Goal: Task Accomplishment & Management: Manage account settings

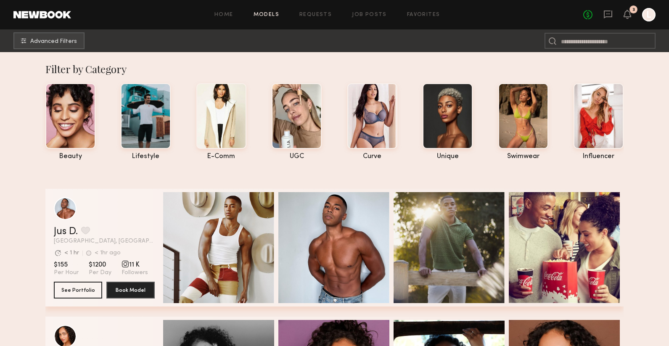
click at [610, 19] on link at bounding box center [607, 15] width 9 height 11
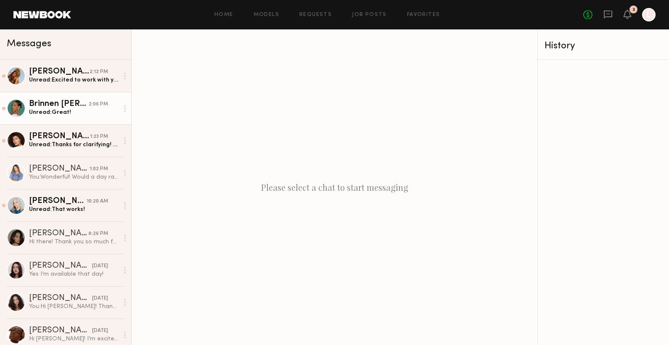
click at [68, 111] on div "Unread: Great!" at bounding box center [74, 112] width 90 height 8
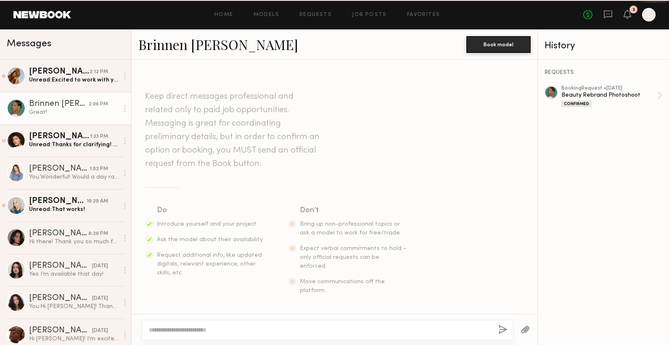
scroll to position [529, 0]
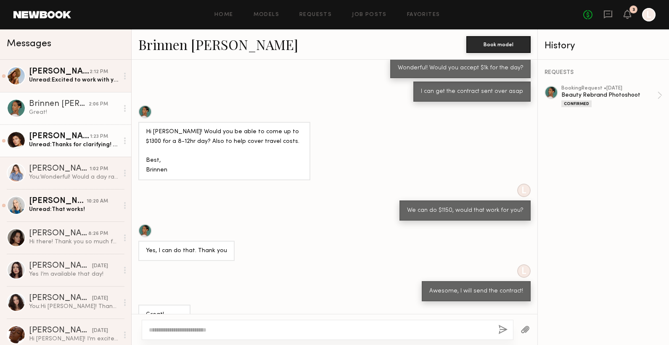
click at [91, 135] on div "1:23 PM" at bounding box center [99, 137] width 18 height 8
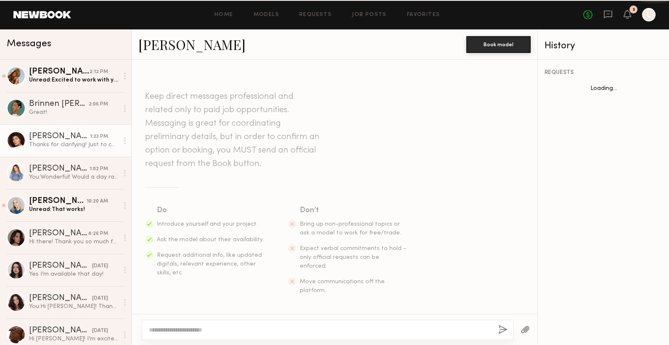
scroll to position [460, 0]
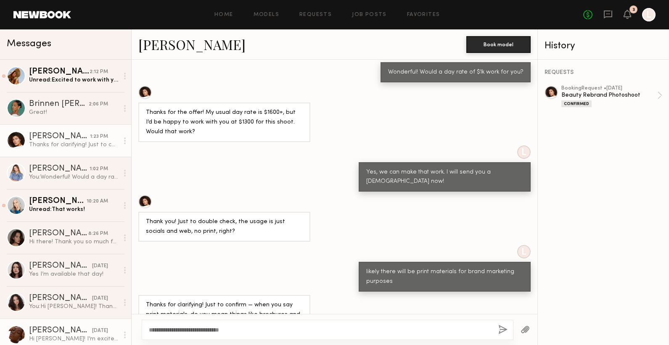
drag, startPoint x: 167, startPoint y: 327, endPoint x: 123, endPoint y: 329, distance: 44.6
click at [123, 300] on div "Messages Rose M. 2:12 PM Unread: Excited to work with you… is there any wiggle …" at bounding box center [334, 187] width 669 height 316
click at [251, 300] on textarea "**********" at bounding box center [320, 330] width 343 height 8
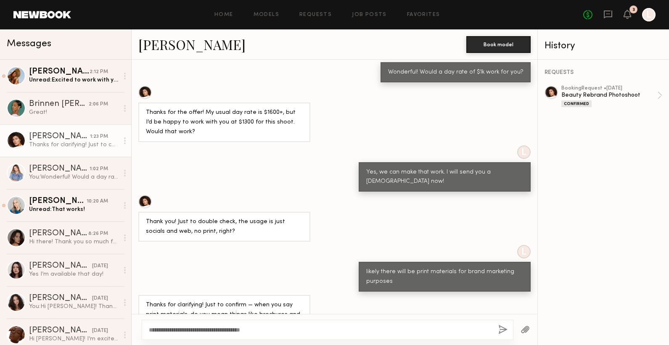
drag, startPoint x: 226, startPoint y: 327, endPoint x: 314, endPoint y: 328, distance: 87.9
click at [314, 300] on textarea "**********" at bounding box center [320, 330] width 343 height 8
type textarea "**********"
click at [507, 300] on button "button" at bounding box center [502, 330] width 9 height 11
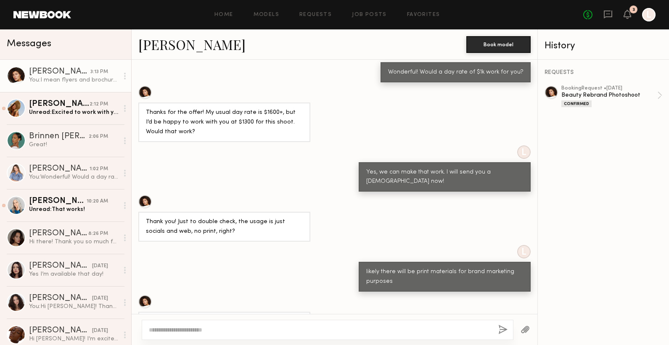
scroll to position [565, 0]
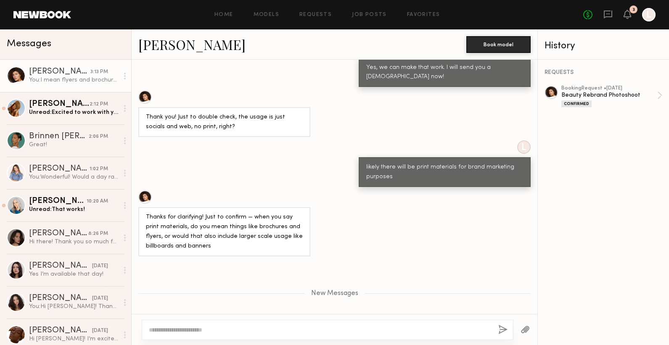
click at [498, 300] on button "button" at bounding box center [502, 330] width 9 height 11
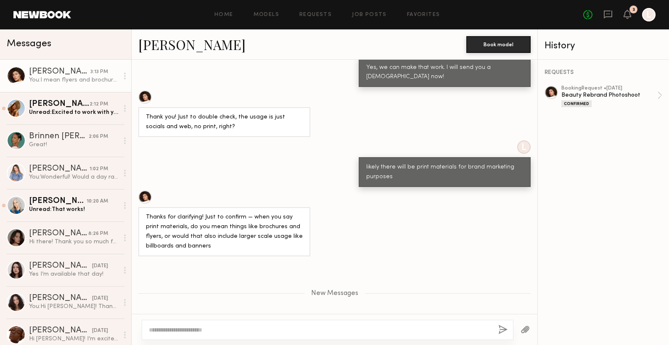
click at [498, 300] on button "button" at bounding box center [502, 330] width 9 height 11
click at [77, 107] on div "[PERSON_NAME]" at bounding box center [59, 104] width 61 height 8
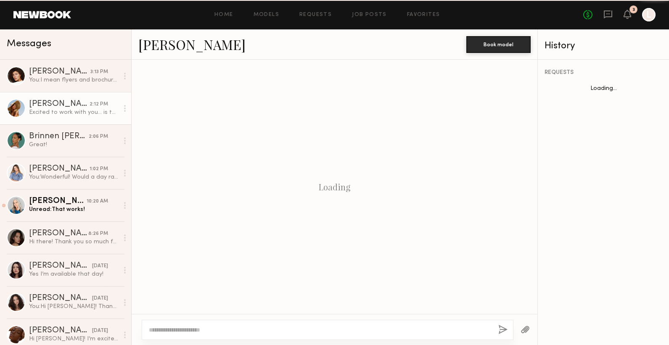
scroll to position [354, 0]
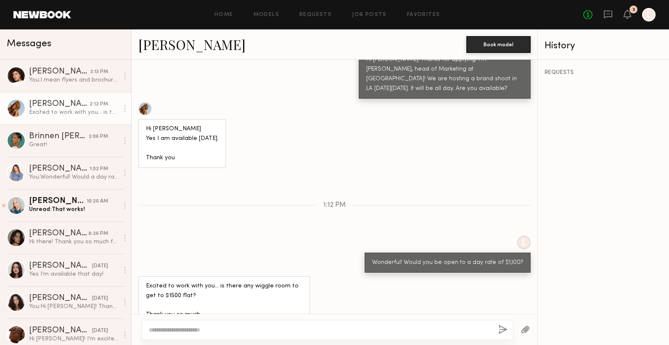
click at [172, 300] on textarea at bounding box center [320, 330] width 343 height 8
type textarea "**********"
click at [501, 300] on button "button" at bounding box center [502, 330] width 9 height 11
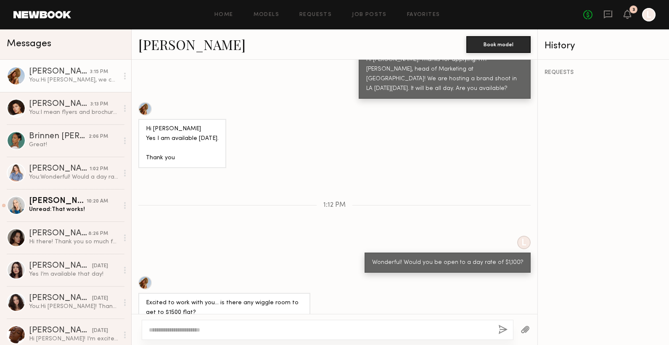
scroll to position [458, 0]
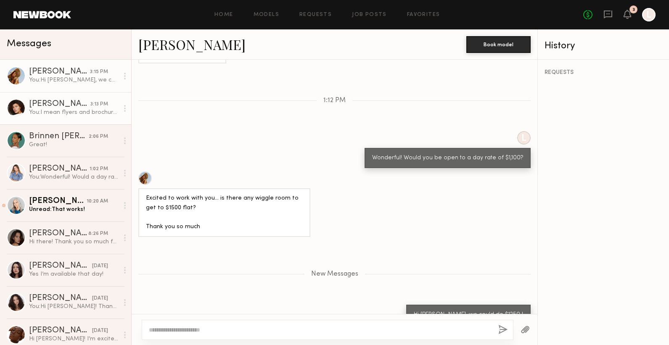
click at [50, 98] on link "Masha S. 3:13 PM You: I mean flyers and brochures for now!" at bounding box center [65, 108] width 131 height 32
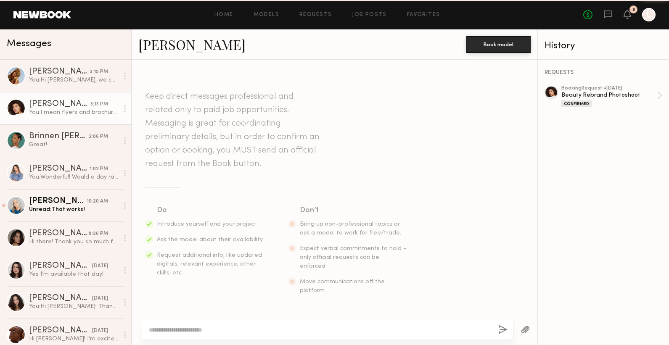
scroll to position [560, 0]
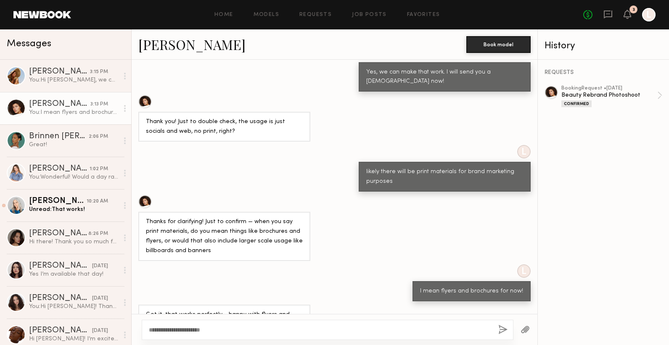
click at [341, 300] on textarea "**********" at bounding box center [320, 330] width 343 height 8
click at [360, 300] on textarea "**********" at bounding box center [320, 330] width 343 height 8
type textarea "**********"
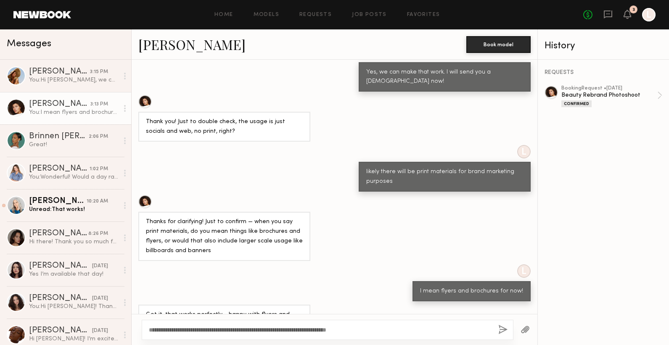
click at [502, 300] on button "button" at bounding box center [502, 330] width 9 height 11
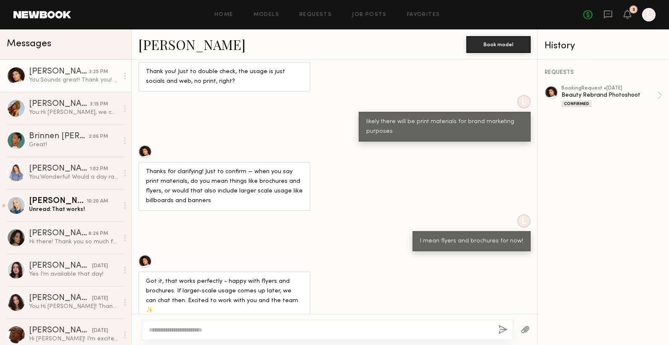
scroll to position [663, 0]
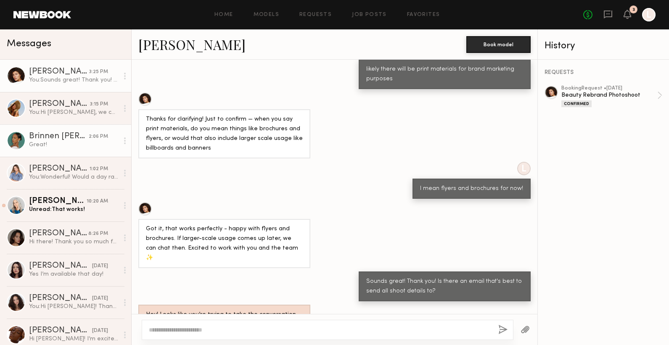
click at [85, 137] on div "Brinnen [PERSON_NAME]" at bounding box center [59, 136] width 60 height 8
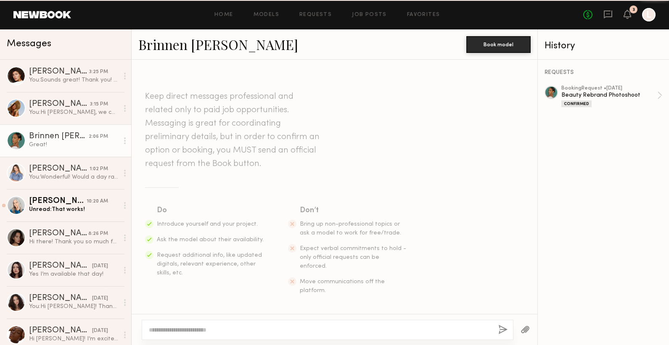
scroll to position [529, 0]
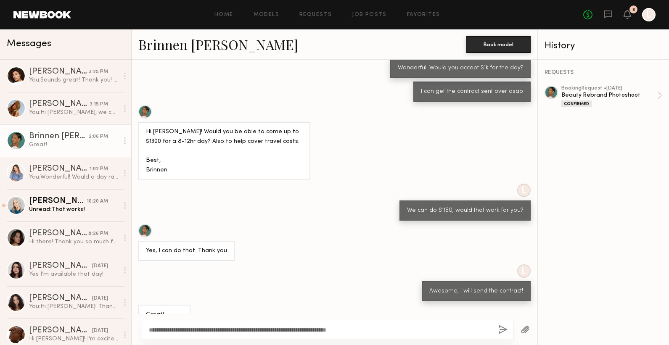
drag, startPoint x: 189, startPoint y: 331, endPoint x: 144, endPoint y: 330, distance: 45.4
click at [144, 300] on div "**********" at bounding box center [328, 330] width 372 height 20
type textarea "**********"
click at [160, 300] on textarea "**********" at bounding box center [320, 330] width 343 height 8
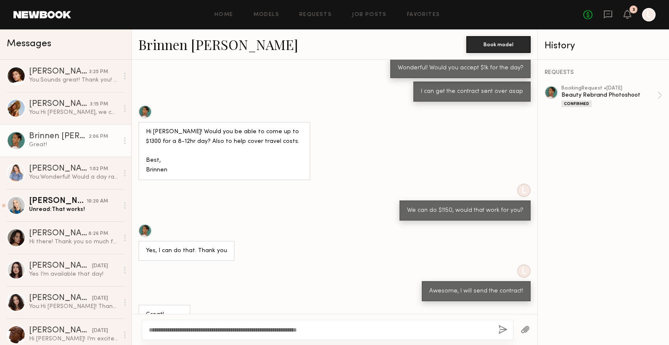
click at [160, 300] on textarea "**********" at bounding box center [320, 330] width 343 height 8
type textarea "**********"
click at [501, 300] on button "button" at bounding box center [502, 330] width 9 height 11
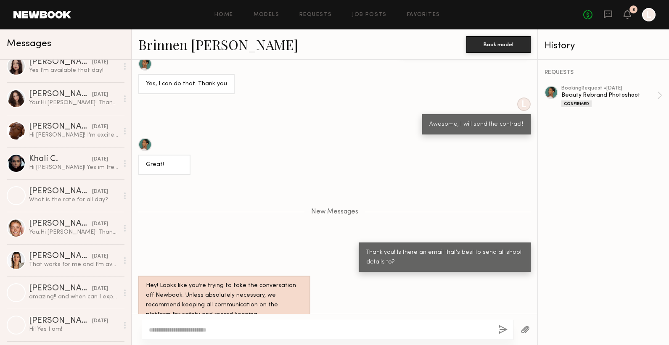
scroll to position [206, 0]
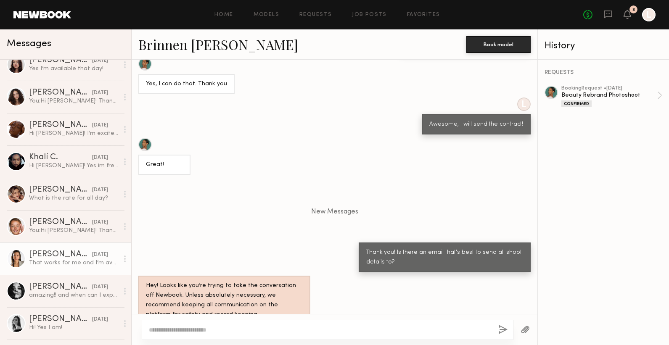
click at [45, 254] on div "[PERSON_NAME]" at bounding box center [60, 255] width 63 height 8
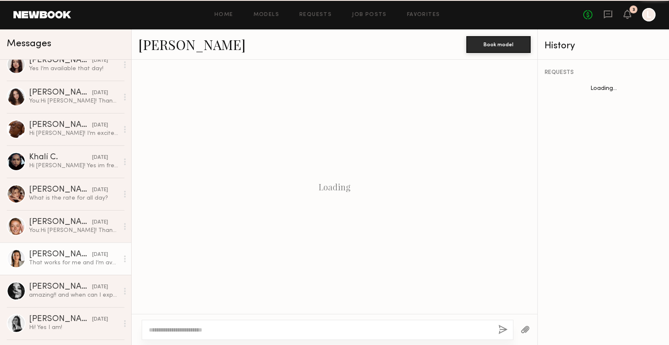
scroll to position [212, 0]
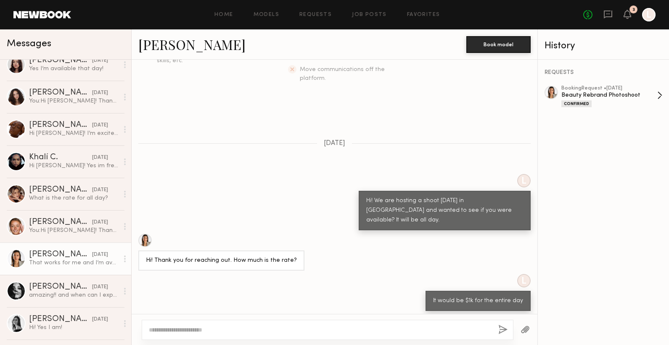
click at [611, 91] on div "Beauty Rebrand Photoshoot" at bounding box center [609, 95] width 96 height 8
click at [193, 300] on textarea at bounding box center [320, 330] width 343 height 8
type textarea "*"
paste textarea "**********"
type textarea "**********"
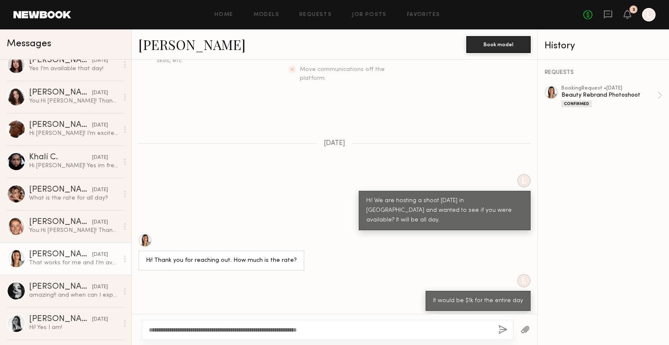
click at [508, 300] on div "**********" at bounding box center [328, 330] width 372 height 20
click at [504, 300] on button "button" at bounding box center [502, 330] width 9 height 11
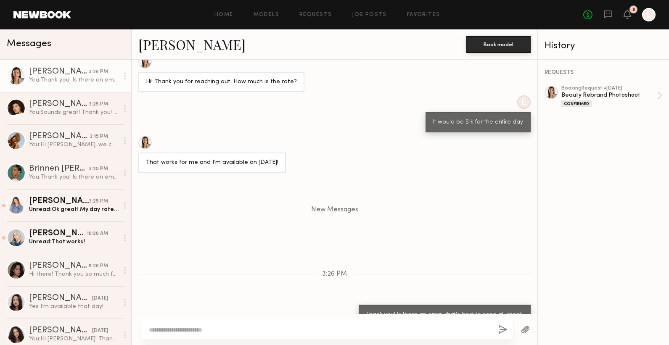
scroll to position [443, 0]
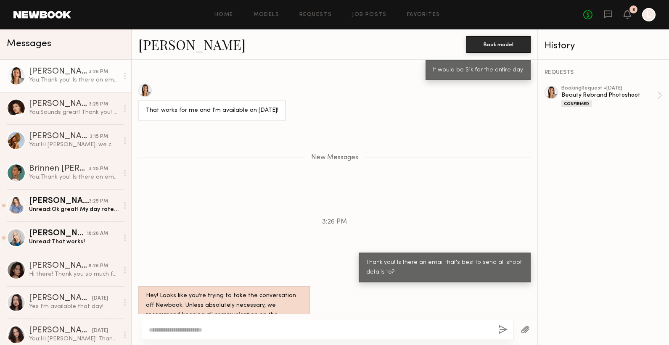
click at [245, 291] on div "Hey! Looks like you’re trying to take the conversation off Newbook. Unless abso…" at bounding box center [224, 310] width 157 height 39
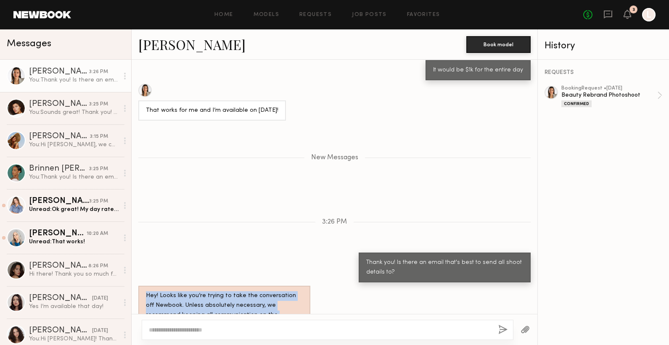
click at [245, 291] on div "Hey! Looks like you’re trying to take the conversation off Newbook. Unless abso…" at bounding box center [224, 310] width 157 height 39
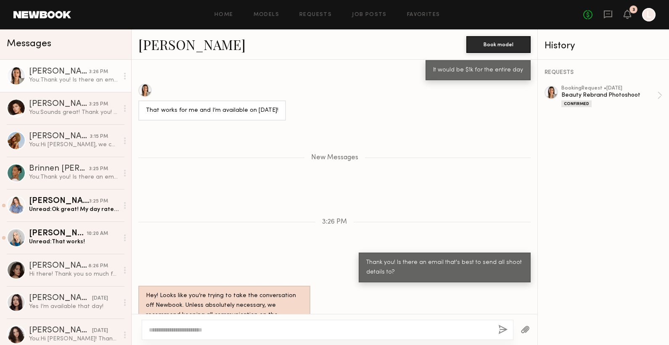
click at [247, 300] on div at bounding box center [335, 329] width 406 height 31
click at [81, 206] on div "Unread: Ok great! My day rate is usually double, I realized I applied at the ra…" at bounding box center [74, 210] width 90 height 8
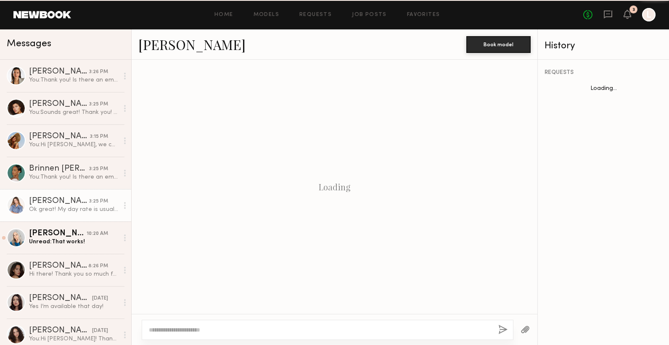
scroll to position [373, 0]
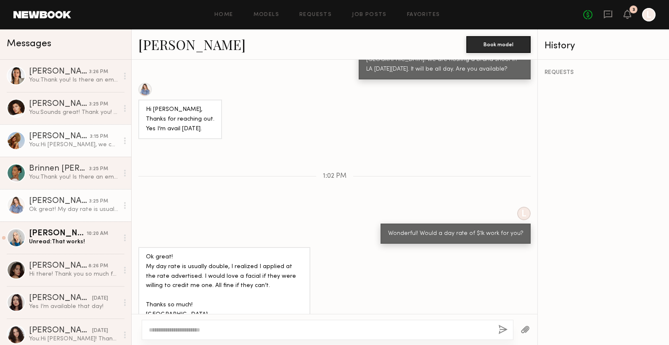
click at [53, 156] on link "Rose M. 3:15 PM You: Hi Rose, we could do $1250 !" at bounding box center [65, 140] width 131 height 32
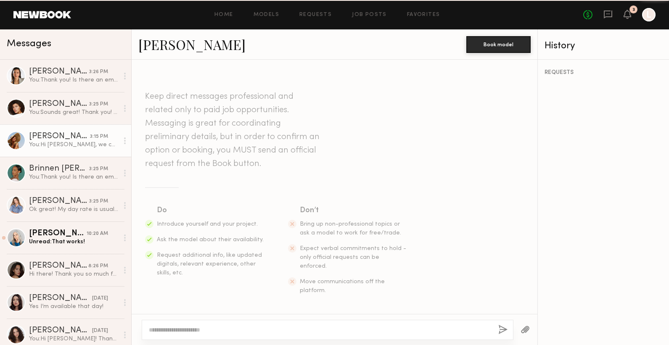
scroll to position [394, 0]
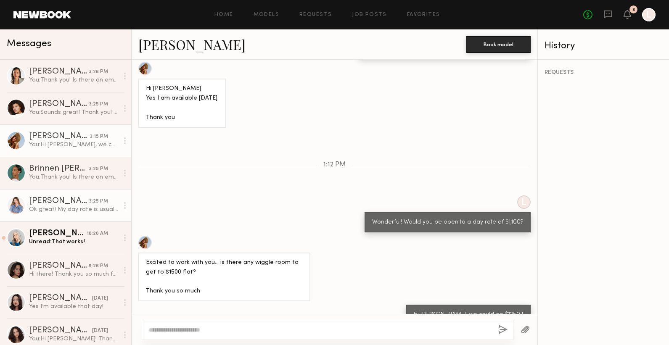
click at [86, 198] on div "Kyna L." at bounding box center [59, 201] width 60 height 8
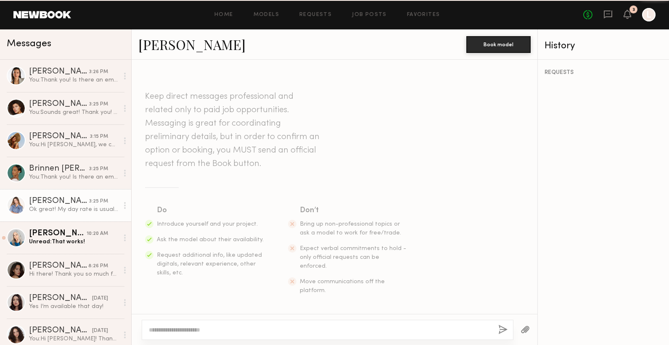
scroll to position [373, 0]
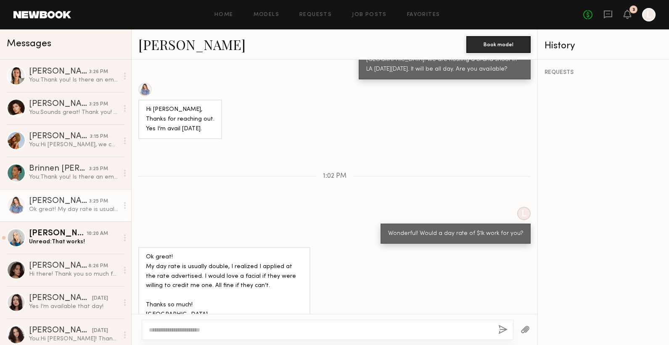
click at [154, 45] on link "Kyna L." at bounding box center [191, 44] width 107 height 18
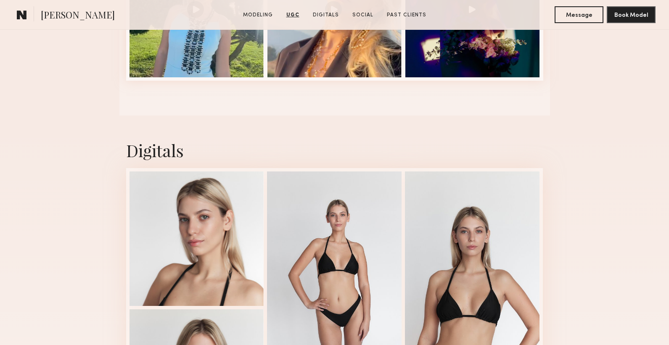
scroll to position [975, 0]
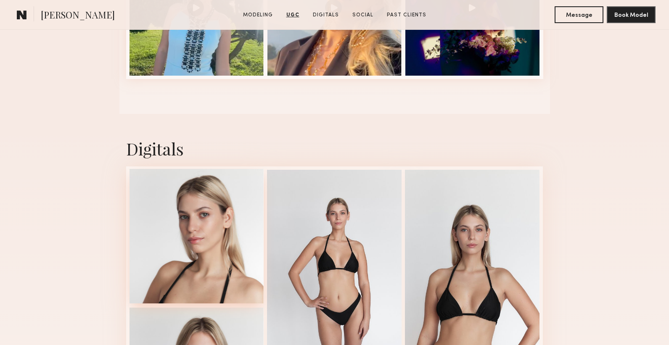
click at [224, 210] on div at bounding box center [196, 236] width 135 height 135
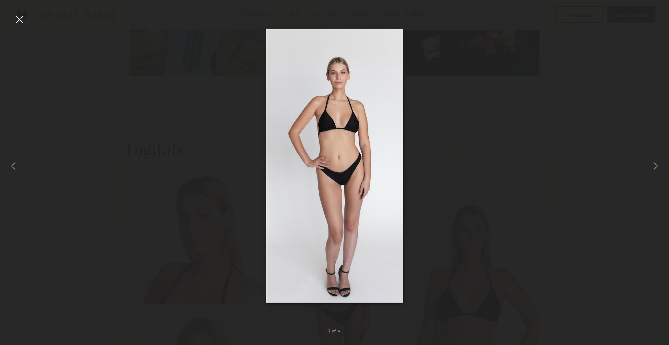
click at [20, 21] on div at bounding box center [19, 19] width 13 height 13
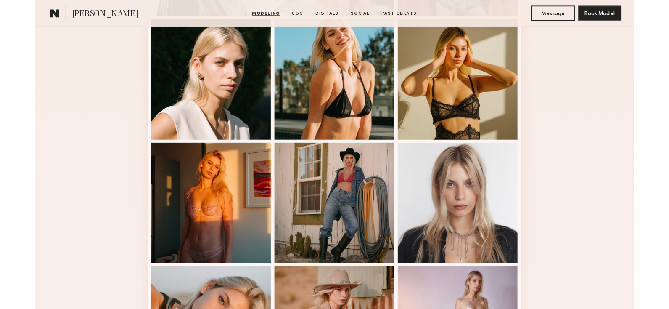
scroll to position [134, 0]
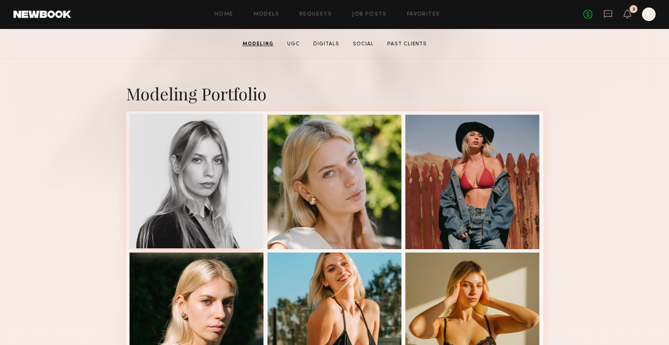
click at [192, 168] on div at bounding box center [196, 181] width 135 height 135
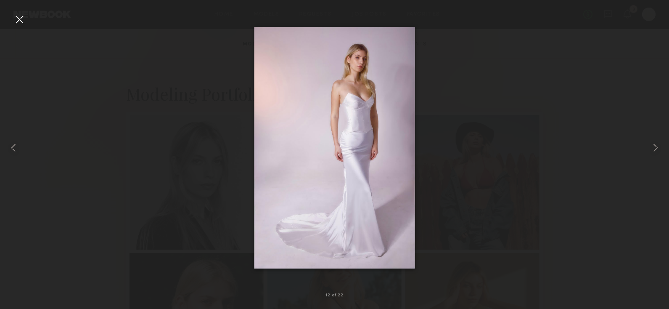
click at [18, 21] on div at bounding box center [19, 19] width 13 height 13
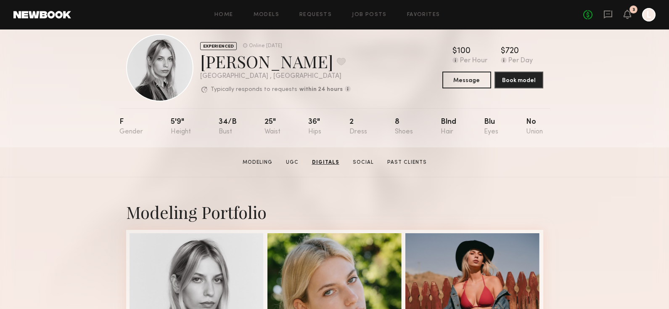
scroll to position [0, 0]
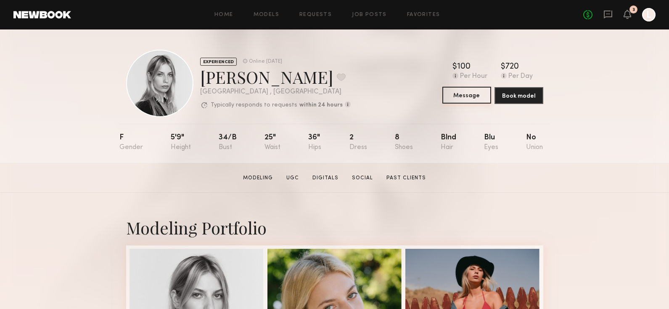
click at [463, 93] on button "Message" at bounding box center [466, 95] width 49 height 17
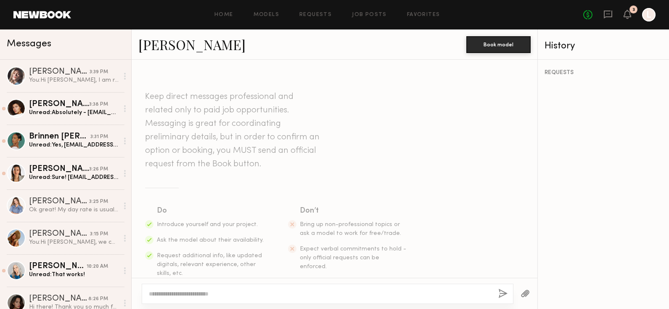
click at [315, 290] on textarea at bounding box center [320, 293] width 343 height 8
click at [409, 296] on textarea at bounding box center [320, 293] width 343 height 8
click at [409, 300] on div at bounding box center [328, 293] width 372 height 20
click at [385, 296] on textarea at bounding box center [320, 293] width 343 height 8
paste textarea "**********"
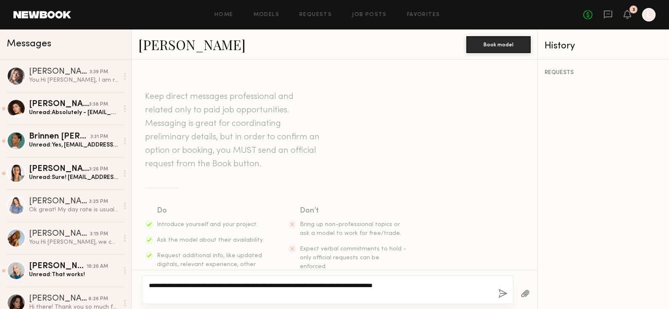
click at [164, 284] on textarea "**********" at bounding box center [320, 289] width 343 height 17
click at [155, 285] on textarea "**********" at bounding box center [320, 289] width 343 height 17
click at [176, 288] on textarea "**********" at bounding box center [320, 289] width 343 height 17
click at [314, 303] on div "**********" at bounding box center [328, 289] width 372 height 29
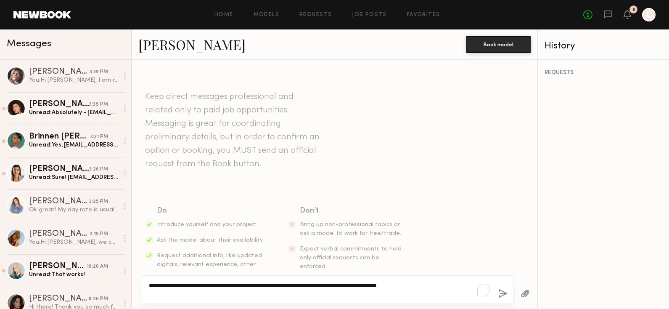
click at [339, 291] on textarea "**********" at bounding box center [320, 289] width 343 height 17
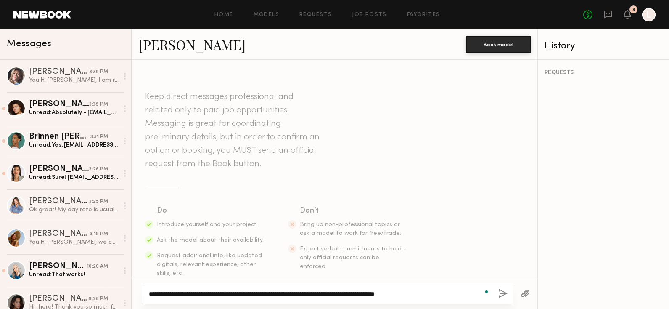
type textarea "**********"
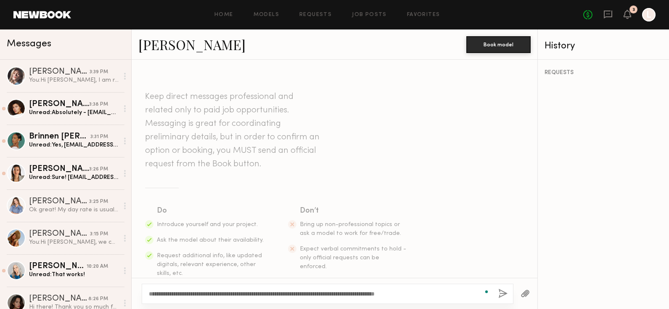
click at [507, 294] on div "**********" at bounding box center [328, 293] width 372 height 20
click at [500, 293] on button "button" at bounding box center [502, 293] width 9 height 11
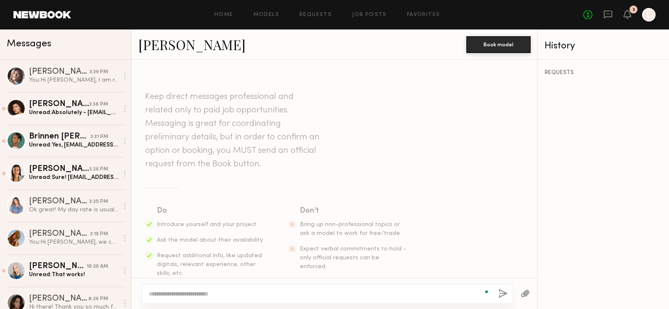
scroll to position [145, 0]
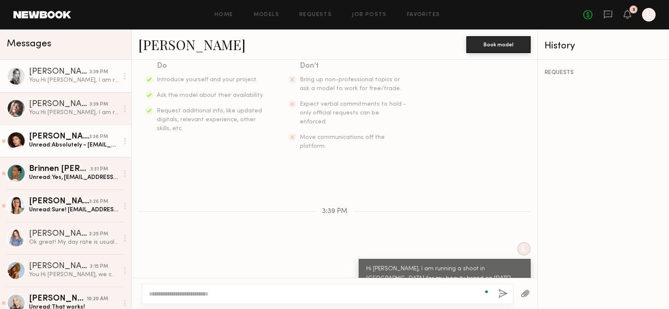
click at [122, 156] on link "Masha S. 3:38 PM Unread: Absolutely - maryoganisyan@gmail.com" at bounding box center [65, 140] width 131 height 32
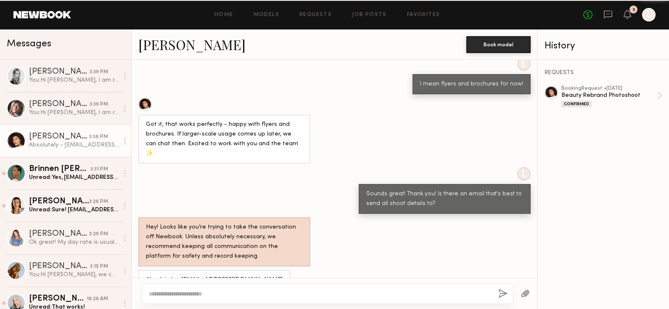
scroll to position [389, 0]
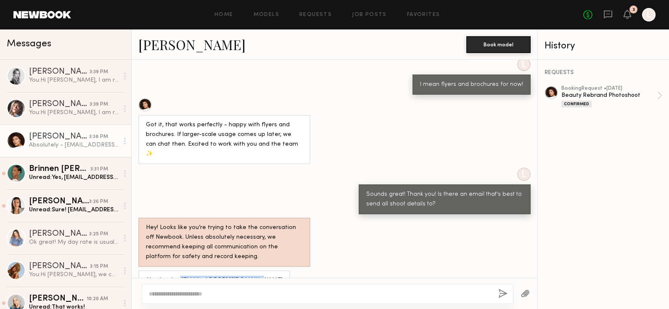
drag, startPoint x: 178, startPoint y: 260, endPoint x: 258, endPoint y: 260, distance: 79.9
click at [258, 270] on div "Absolutely - [EMAIL_ADDRESS][DOMAIN_NAME]" at bounding box center [214, 280] width 152 height 20
copy div "maryoganisyan@gmail.com"
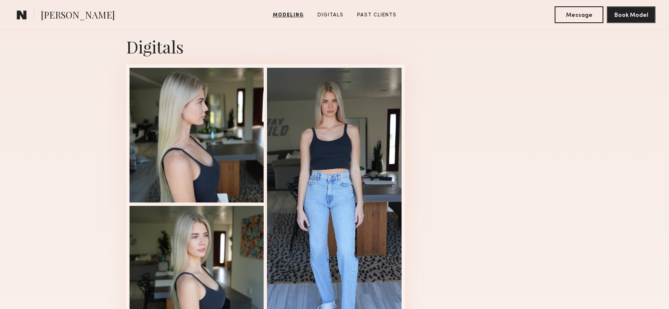
scroll to position [813, 0]
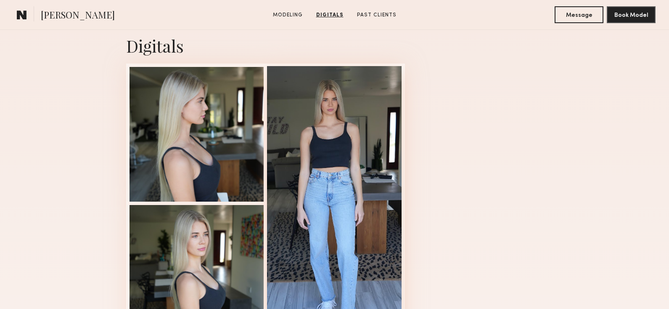
click at [297, 132] on div at bounding box center [334, 202] width 135 height 272
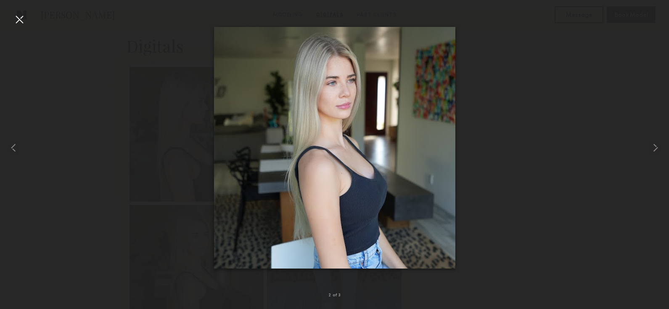
click at [52, 121] on div at bounding box center [334, 147] width 669 height 268
click at [18, 24] on div at bounding box center [19, 19] width 13 height 13
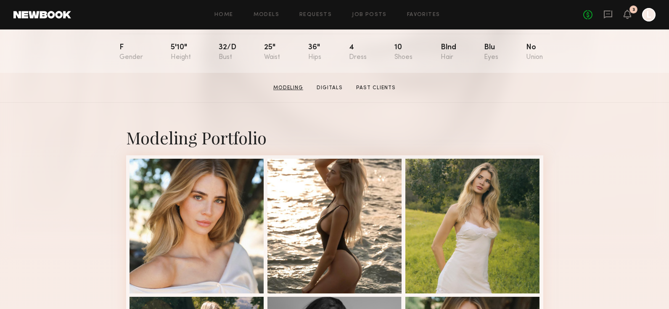
scroll to position [0, 0]
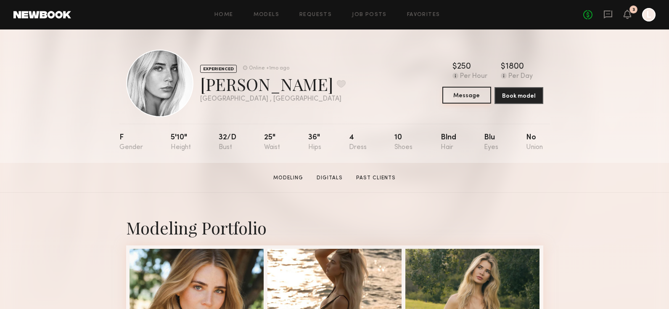
click at [456, 100] on button "Message" at bounding box center [466, 95] width 49 height 17
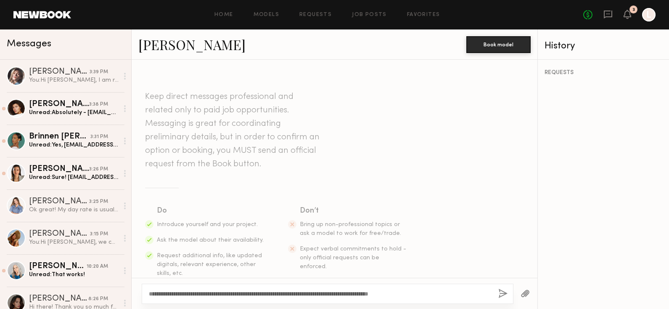
type textarea "**********"
click at [508, 299] on div "**********" at bounding box center [328, 293] width 372 height 20
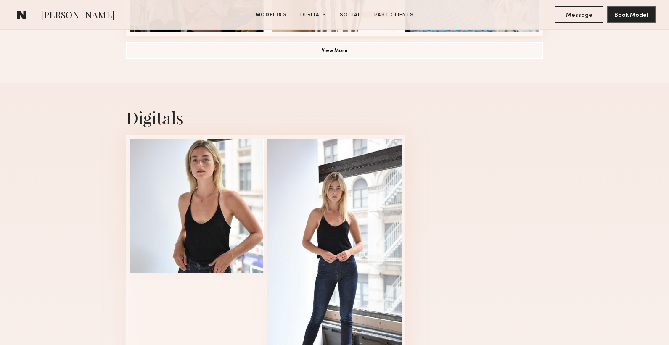
scroll to position [766, 0]
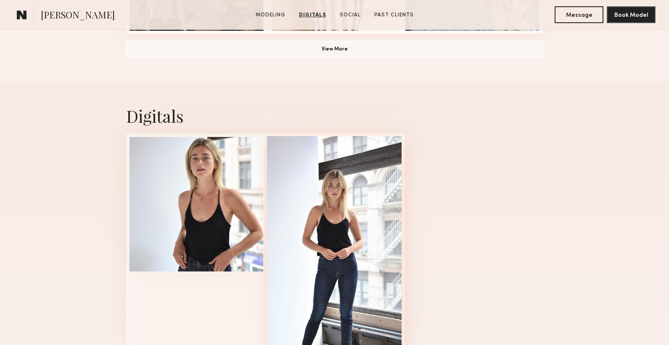
click at [312, 183] on div at bounding box center [334, 272] width 135 height 272
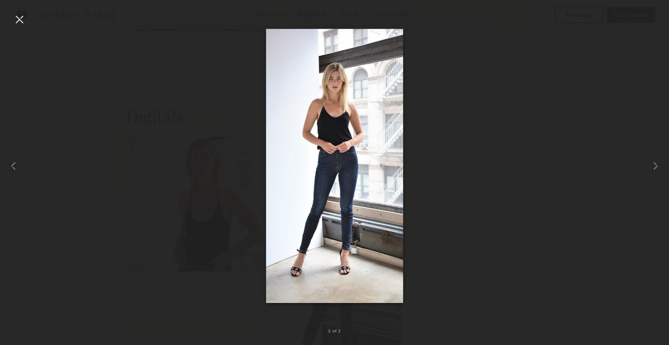
click at [16, 20] on div at bounding box center [19, 19] width 13 height 13
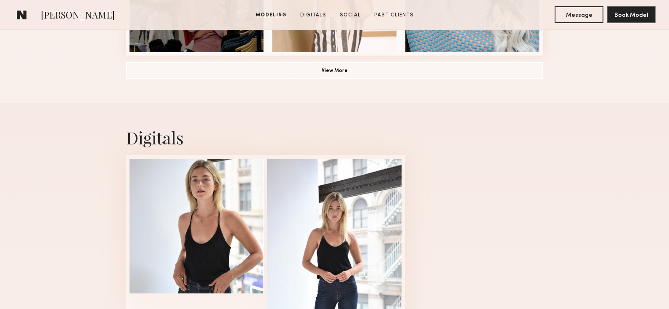
scroll to position [837, 0]
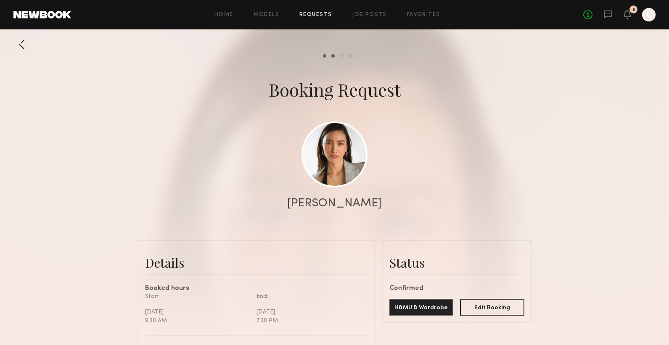
scroll to position [597, 0]
click at [607, 15] on icon at bounding box center [607, 14] width 9 height 9
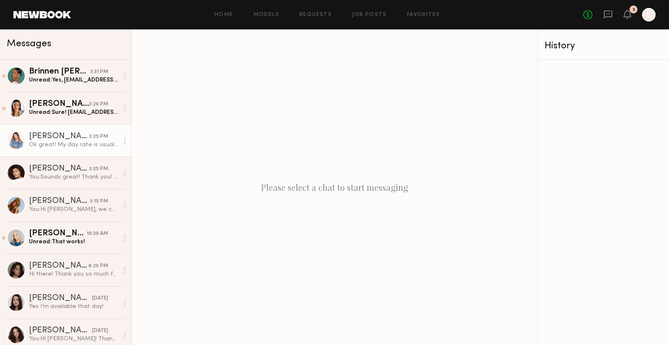
click at [77, 137] on div "[PERSON_NAME]" at bounding box center [59, 136] width 60 height 8
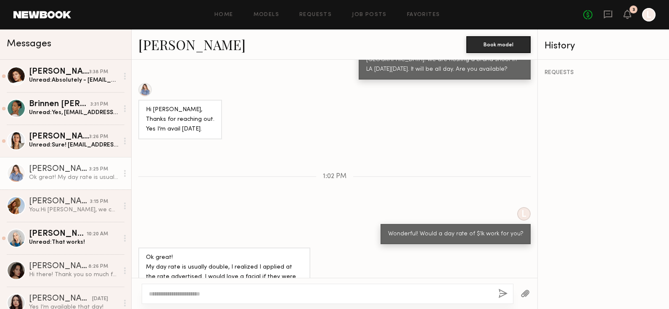
scroll to position [373, 0]
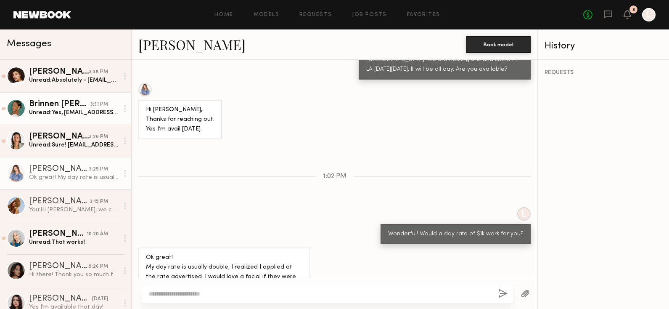
click at [75, 112] on div "Unread: Yes, brinnent@gmail.com" at bounding box center [74, 112] width 90 height 8
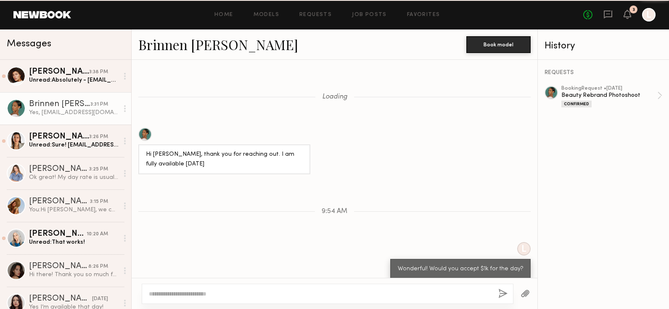
scroll to position [398, 0]
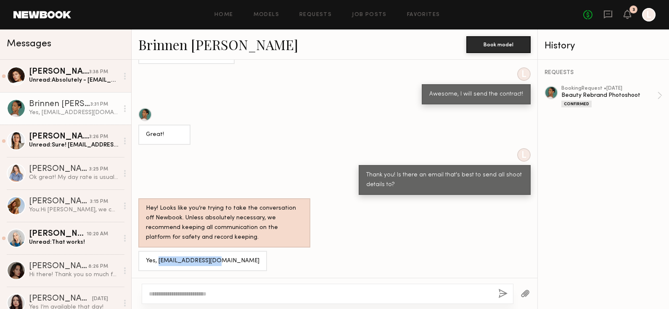
drag, startPoint x: 215, startPoint y: 260, endPoint x: 158, endPoint y: 261, distance: 57.2
click at [158, 261] on div "Yes, [EMAIL_ADDRESS][DOMAIN_NAME]" at bounding box center [202, 261] width 129 height 20
copy div "brinnent@gmail.com"
click at [172, 288] on div at bounding box center [328, 293] width 372 height 20
click at [172, 289] on textarea at bounding box center [320, 293] width 343 height 8
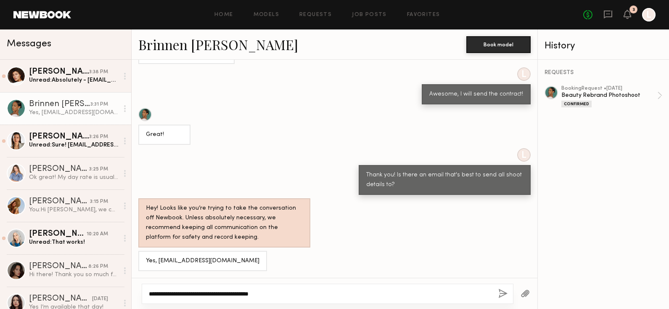
type textarea "**********"
click at [502, 291] on button "button" at bounding box center [502, 293] width 9 height 11
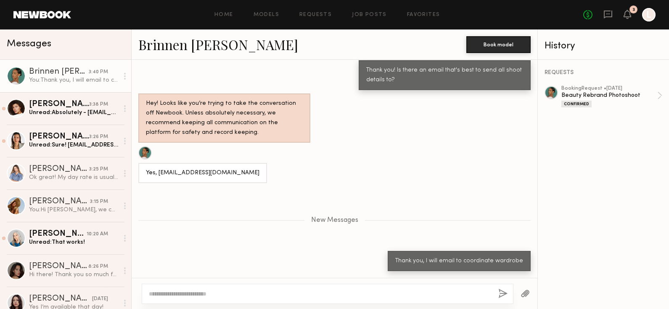
scroll to position [555, 0]
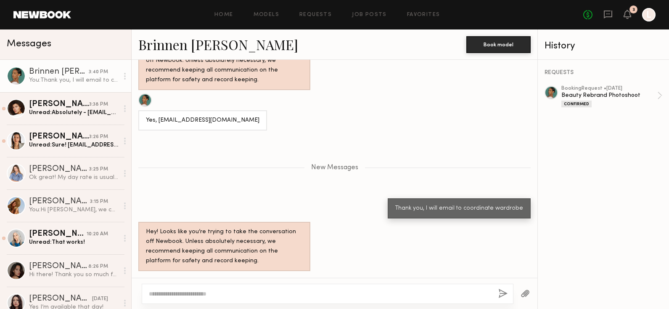
click at [422, 209] on div "Thank you, I will email to coordinate wardrobe" at bounding box center [459, 208] width 128 height 10
copy div "Thank you, I will email to coordinate wardrobe"
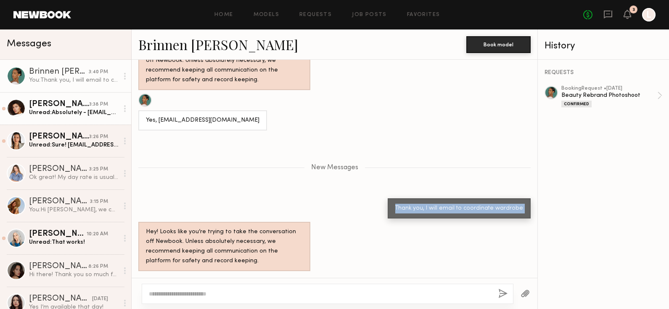
click at [87, 104] on div "[PERSON_NAME]" at bounding box center [59, 104] width 60 height 8
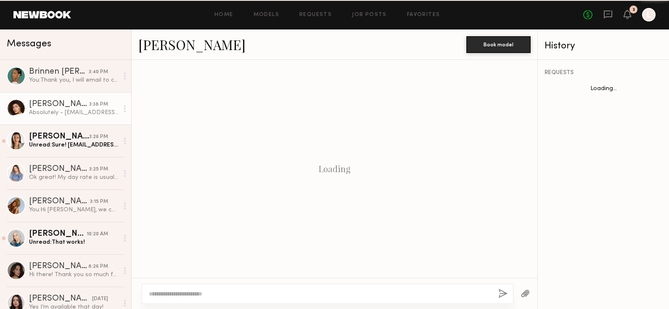
scroll to position [389, 0]
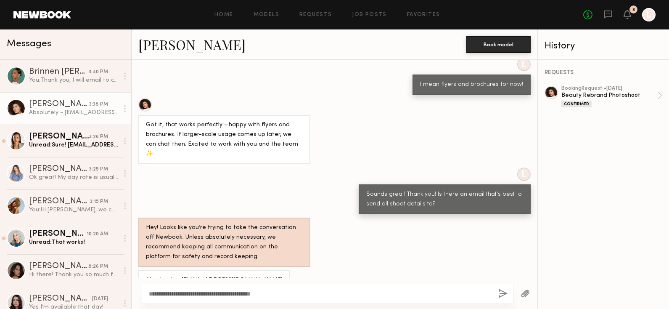
type textarea "**********"
click at [502, 293] on button "button" at bounding box center [502, 293] width 9 height 11
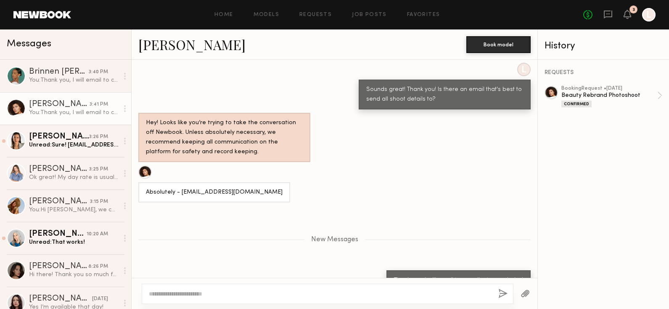
scroll to position [546, 0]
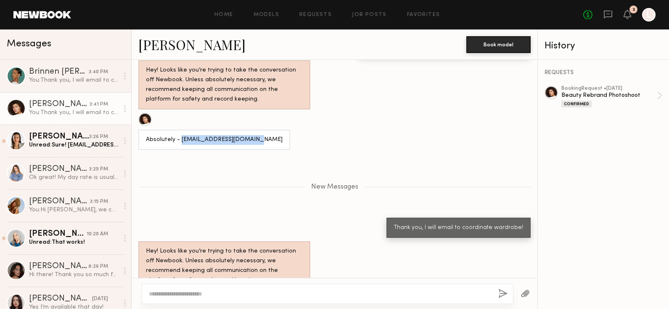
drag, startPoint x: 181, startPoint y: 119, endPoint x: 272, endPoint y: 117, distance: 91.2
click at [272, 118] on div "Absolutely - [EMAIL_ADDRESS][DOMAIN_NAME]" at bounding box center [335, 131] width 406 height 37
copy div "maryoganisyan@gmail.com"
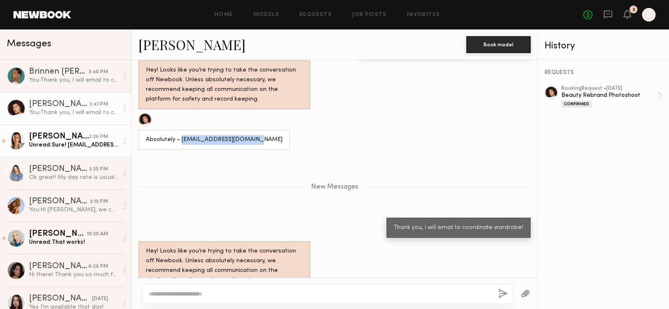
click at [86, 132] on link "Arisa N. 3:26 PM Unread: Sure! arisa099la@gmail.com" at bounding box center [65, 140] width 131 height 32
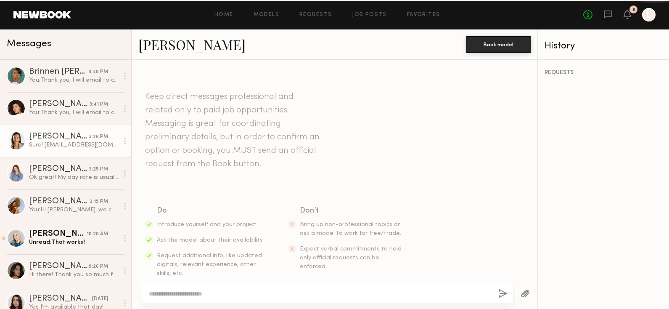
scroll to position [413, 0]
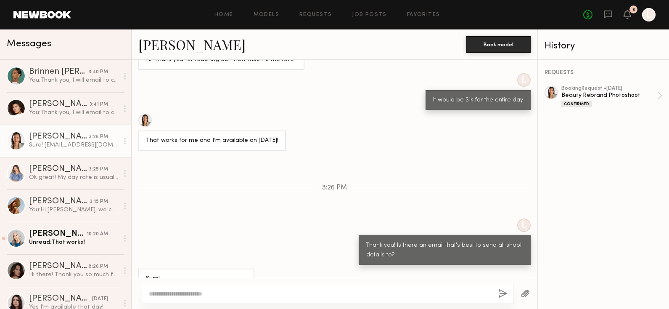
drag, startPoint x: 209, startPoint y: 260, endPoint x: 143, endPoint y: 260, distance: 66.4
click at [143, 268] on div "Sure! arisa099la@gmail.com" at bounding box center [196, 283] width 116 height 30
copy div "arisa099la@gmail.com"
click at [206, 294] on textarea at bounding box center [320, 293] width 343 height 8
paste textarea "**********"
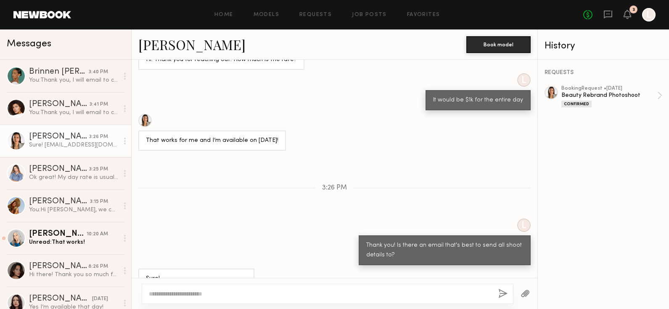
type textarea "**********"
click at [190, 290] on textarea at bounding box center [320, 293] width 343 height 8
type textarea "**********"
click at [502, 288] on button "button" at bounding box center [502, 293] width 9 height 11
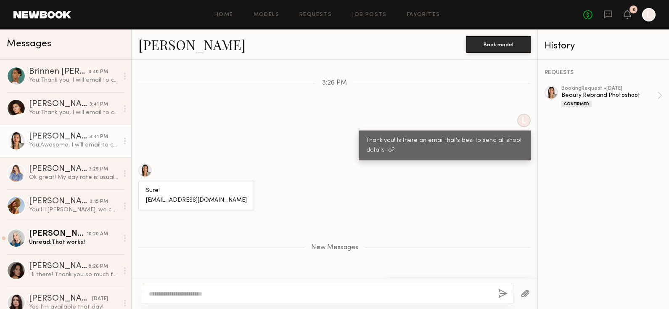
scroll to position [570, 0]
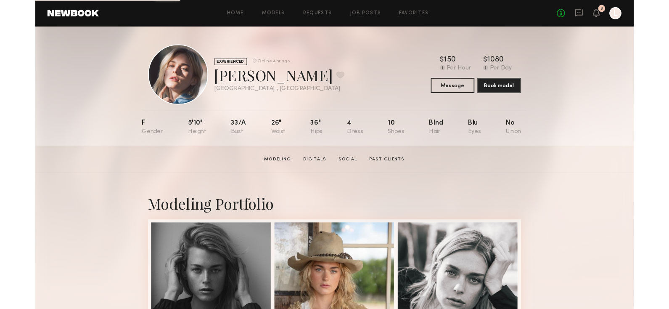
scroll to position [145, 0]
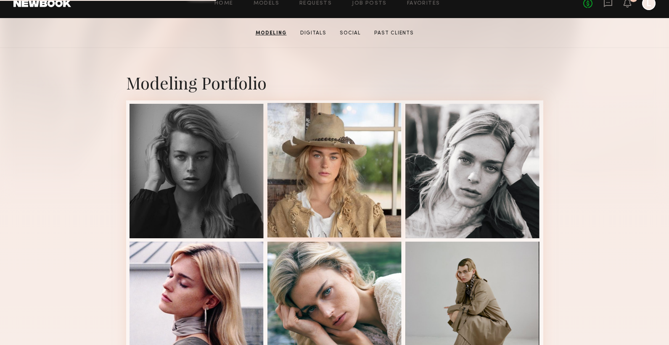
click at [309, 173] on div at bounding box center [334, 170] width 135 height 135
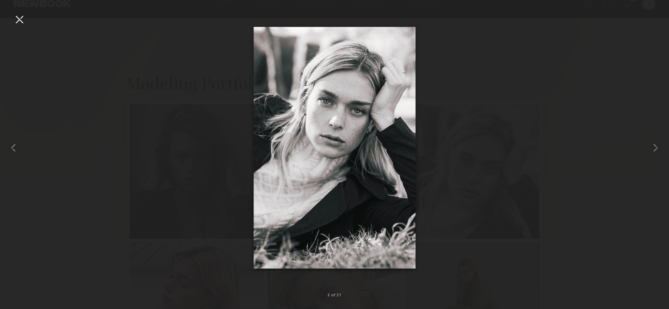
click at [163, 78] on div at bounding box center [334, 147] width 669 height 268
click at [17, 18] on div at bounding box center [19, 19] width 13 height 13
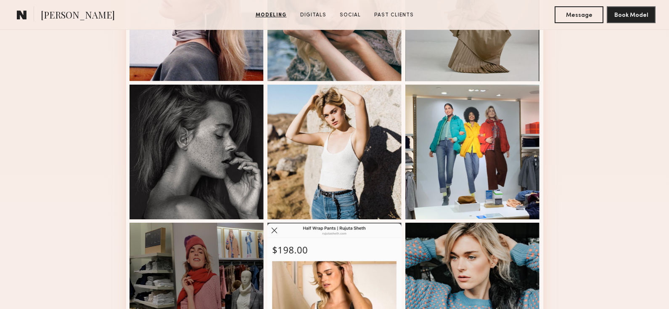
scroll to position [438, 0]
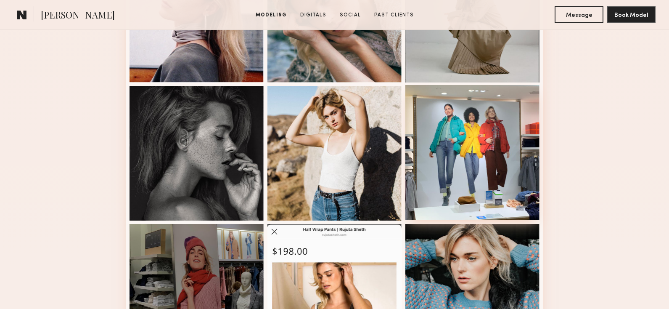
click at [433, 121] on div at bounding box center [472, 152] width 135 height 135
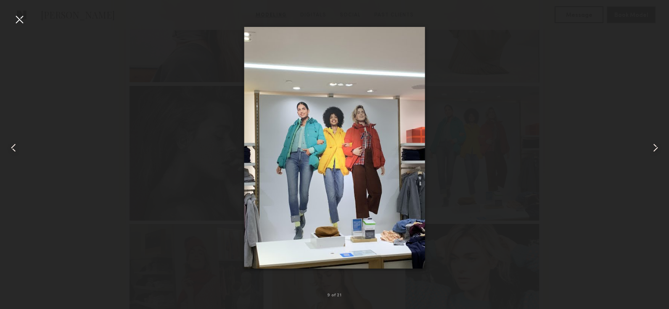
click at [26, 21] on div at bounding box center [334, 147] width 669 height 268
click at [22, 22] on div at bounding box center [19, 19] width 13 height 13
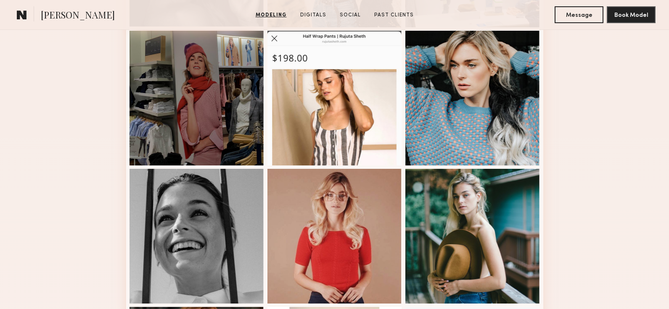
scroll to position [821, 0]
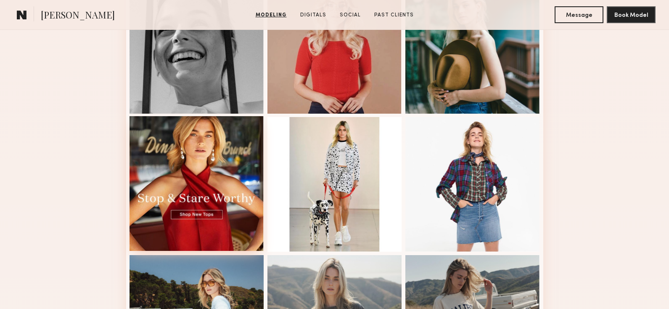
click at [184, 136] on div at bounding box center [196, 183] width 135 height 135
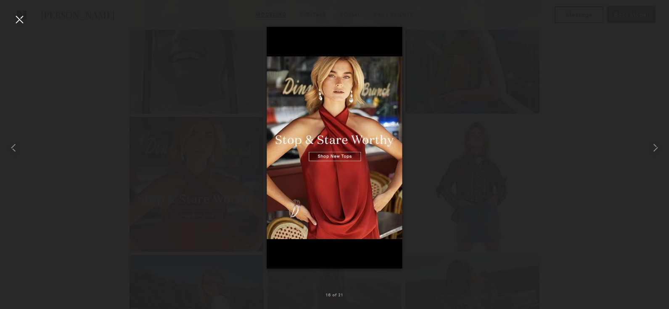
click at [20, 20] on div at bounding box center [19, 19] width 13 height 13
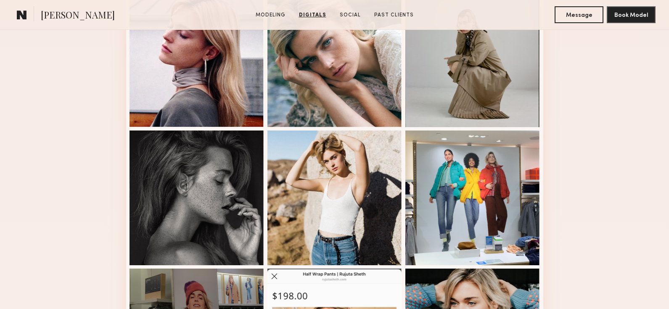
scroll to position [0, 0]
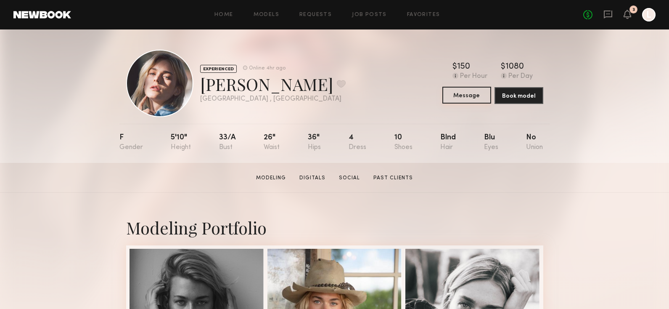
click at [451, 98] on button "Message" at bounding box center [466, 95] width 49 height 17
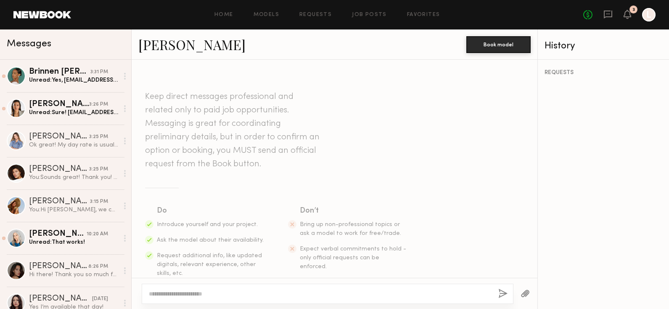
click at [206, 298] on div at bounding box center [328, 293] width 372 height 20
click at [201, 295] on textarea at bounding box center [320, 293] width 343 height 8
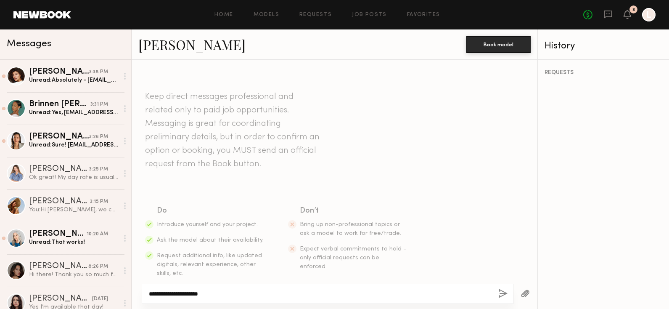
click at [166, 295] on textarea "**********" at bounding box center [320, 293] width 343 height 8
click at [213, 293] on textarea "**********" at bounding box center [320, 293] width 343 height 8
type textarea "**********"
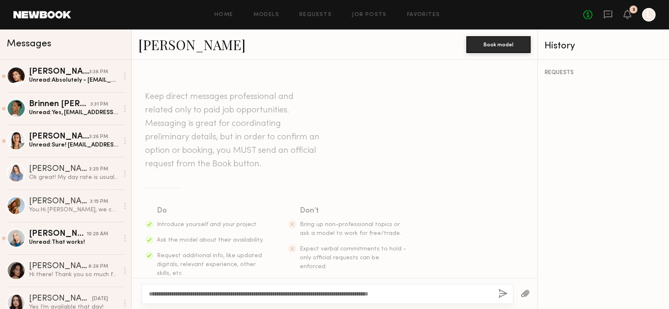
click at [500, 294] on button "button" at bounding box center [502, 293] width 9 height 11
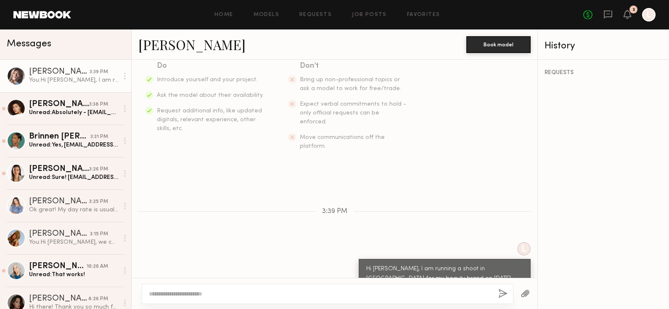
click at [388, 264] on div "Hi [PERSON_NAME], I am running a shoot in [GEOGRAPHIC_DATA] for my beauty brand…" at bounding box center [444, 278] width 157 height 29
copy div "Hi [PERSON_NAME], I am running a shoot in [GEOGRAPHIC_DATA] for my beauty brand…"
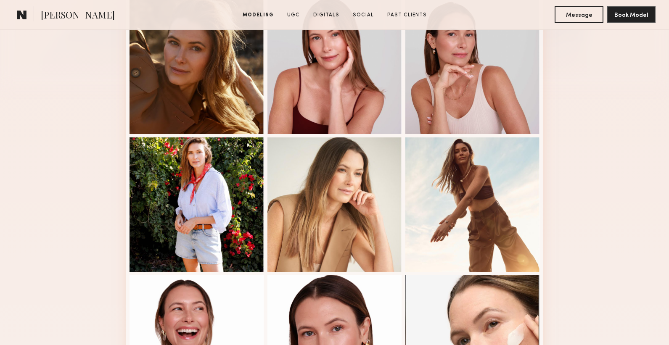
scroll to position [248, 0]
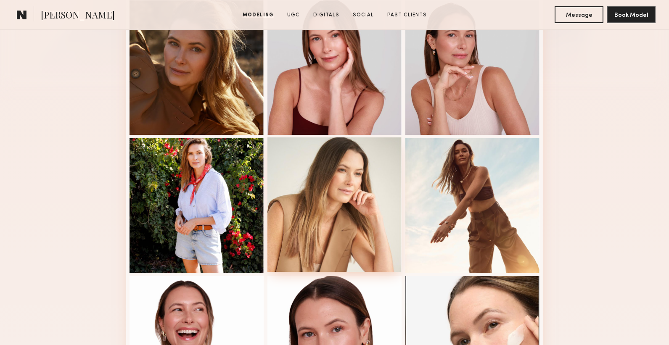
click at [327, 191] on div at bounding box center [334, 204] width 135 height 135
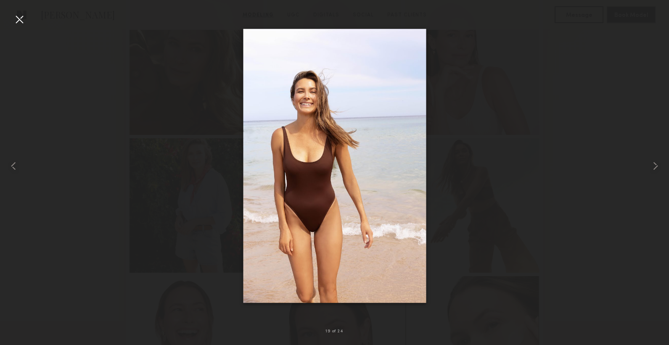
click at [17, 17] on div at bounding box center [19, 19] width 13 height 13
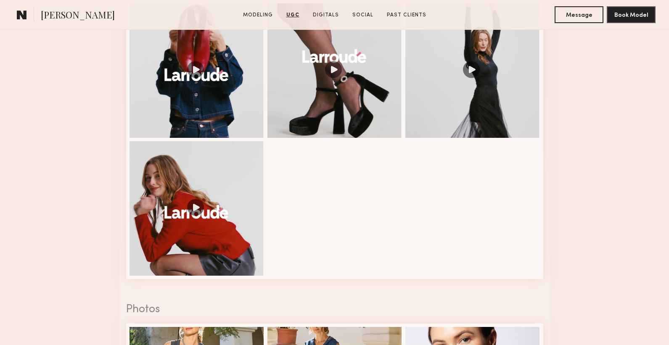
scroll to position [1438, 0]
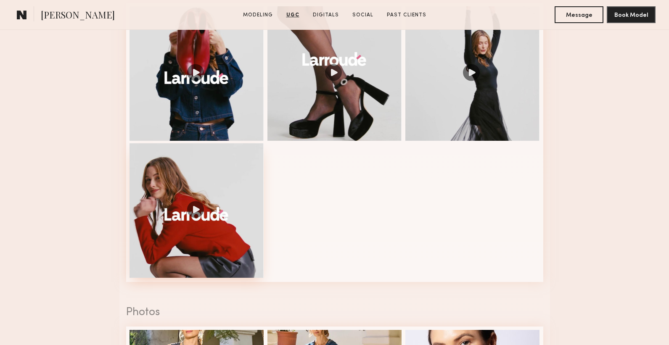
click at [163, 193] on div at bounding box center [196, 210] width 135 height 135
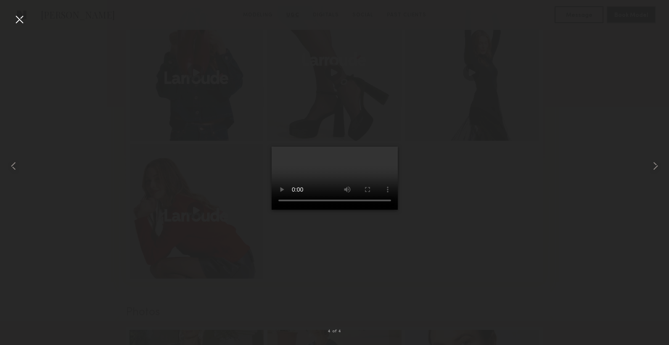
click at [18, 13] on div at bounding box center [19, 19] width 13 height 13
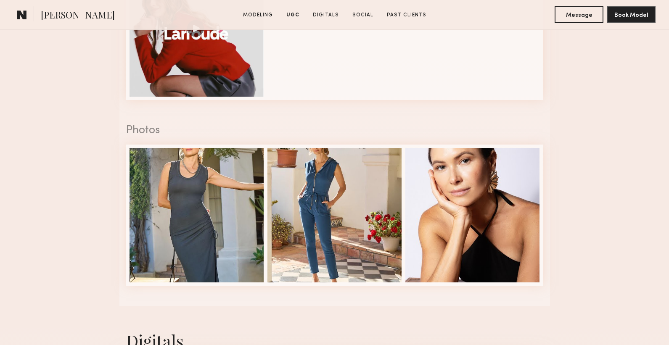
scroll to position [1621, 0]
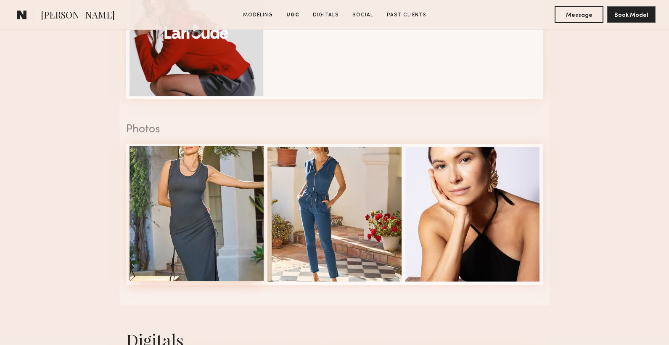
click at [162, 240] on div at bounding box center [196, 213] width 135 height 135
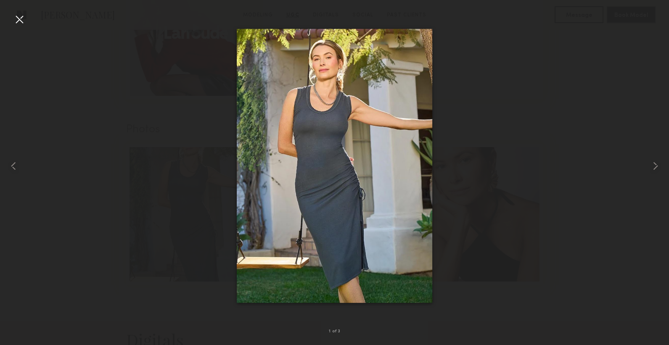
click at [18, 12] on nb-gallery-light "1 of 3" at bounding box center [334, 172] width 669 height 345
click at [20, 18] on div at bounding box center [19, 19] width 13 height 13
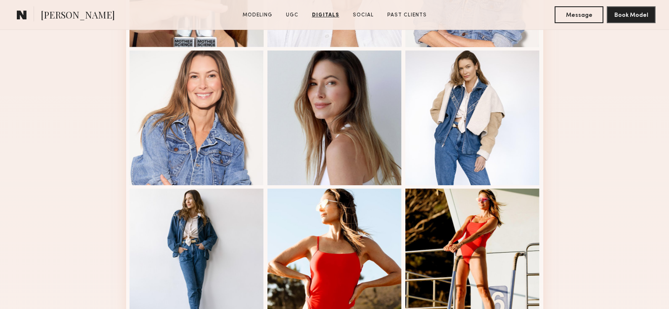
scroll to position [323, 0]
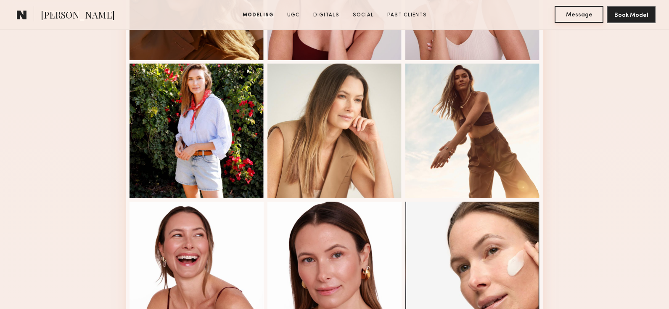
click at [583, 15] on button "Message" at bounding box center [578, 14] width 49 height 17
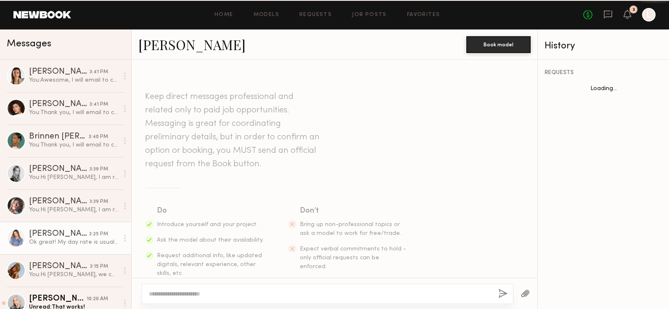
scroll to position [409, 0]
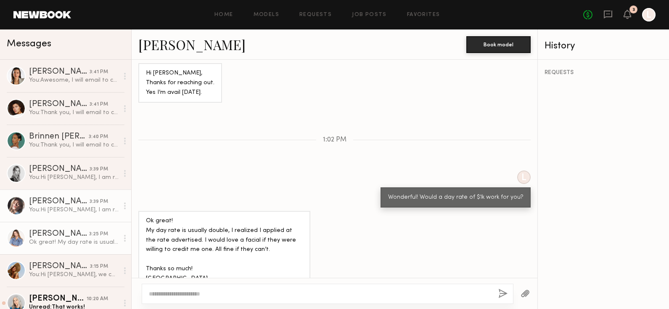
click at [48, 203] on div "Katie O." at bounding box center [59, 201] width 61 height 8
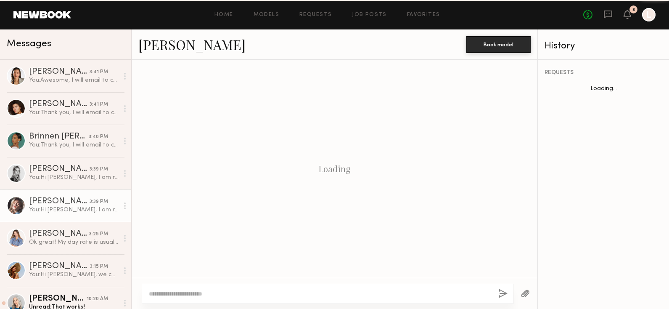
scroll to position [145, 0]
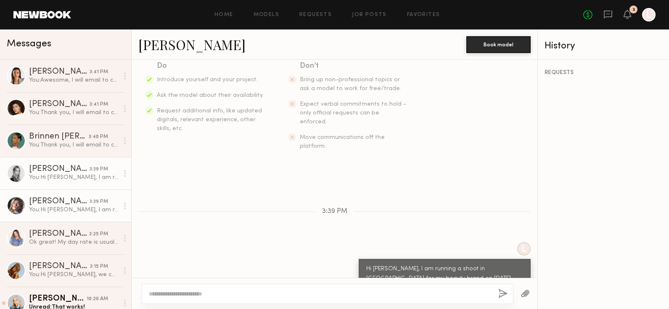
click at [61, 175] on div "You: Hi Veronika, I am running a shoot in Venice for my beauty brand on October…" at bounding box center [74, 177] width 90 height 8
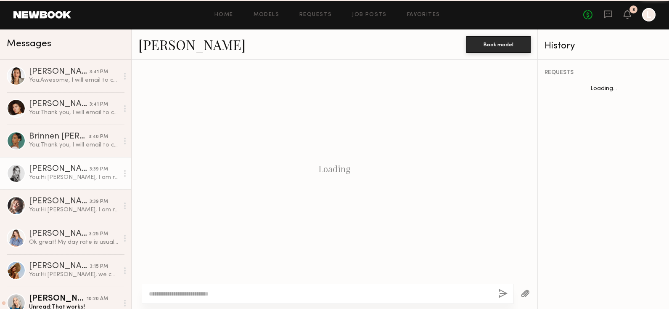
scroll to position [145, 0]
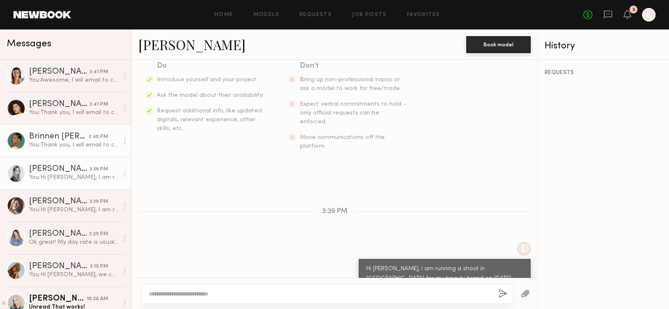
click at [63, 153] on link "Brinnen T. 3:40 PM You: Thank you, I will email to coordinate wardrobe" at bounding box center [65, 140] width 131 height 32
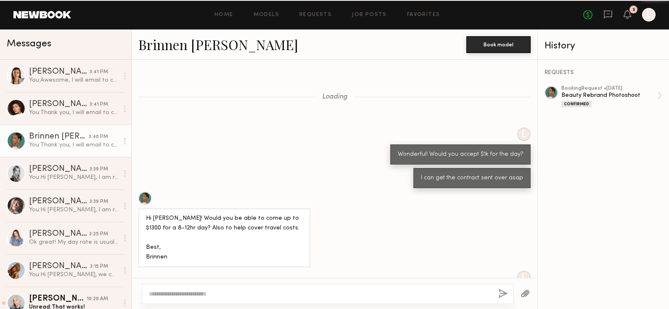
scroll to position [376, 0]
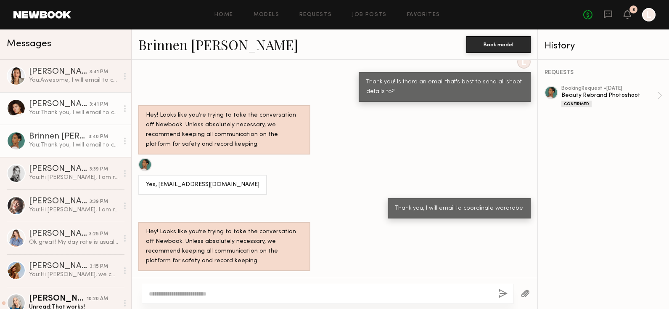
click at [64, 115] on div "You: Thank you, I will email to coordinate wardrobe!" at bounding box center [74, 112] width 90 height 8
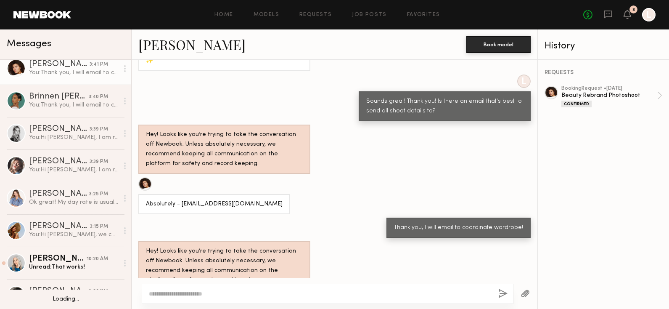
scroll to position [40, 0]
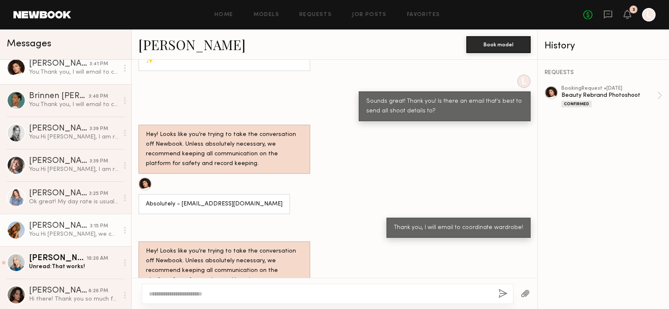
click at [66, 228] on div "Rose M." at bounding box center [59, 226] width 61 height 8
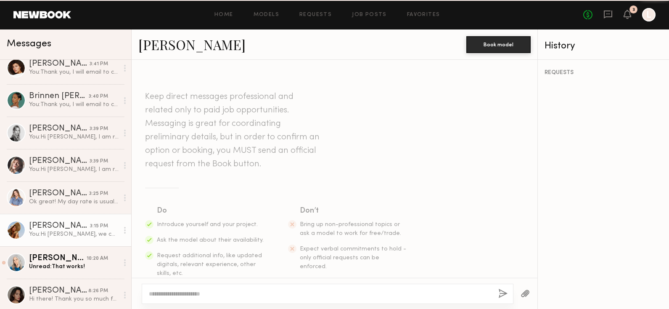
scroll to position [430, 0]
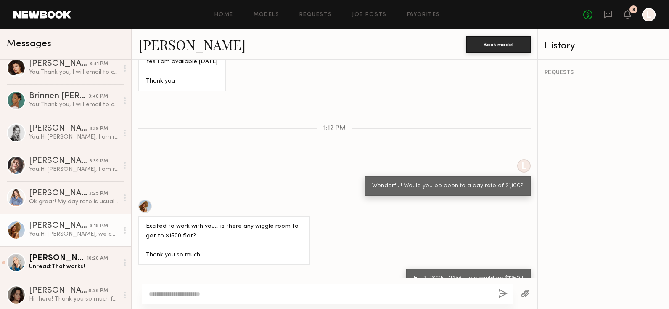
click at [169, 294] on textarea at bounding box center [320, 293] width 343 height 8
type textarea "**********"
click at [503, 292] on button "button" at bounding box center [502, 293] width 9 height 11
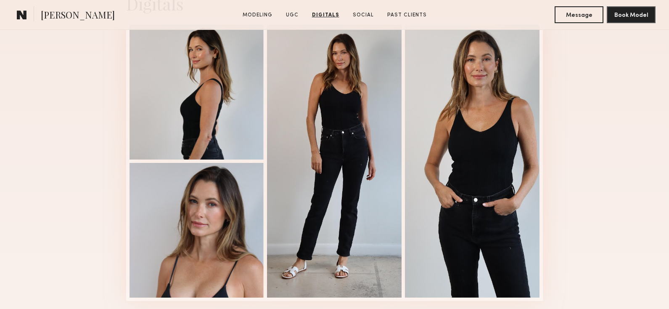
scroll to position [1394, 0]
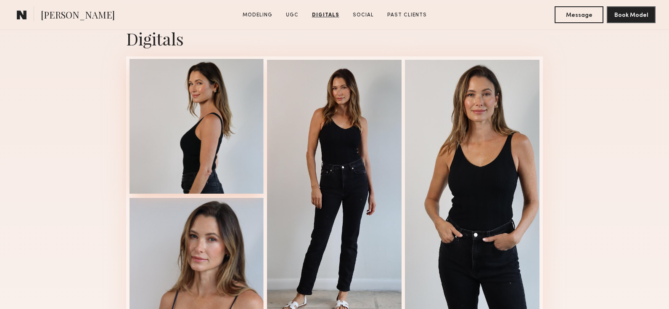
click at [228, 147] on div at bounding box center [196, 126] width 135 height 135
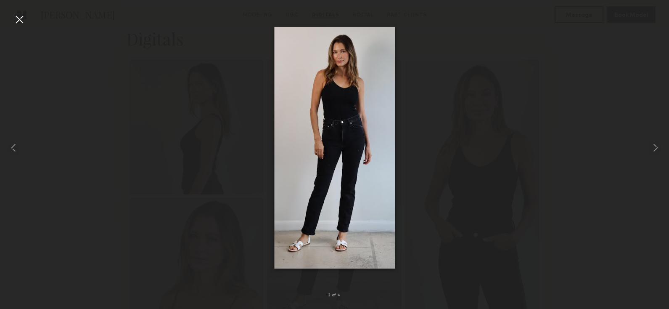
click at [383, 119] on img at bounding box center [334, 147] width 121 height 241
